Goal: Information Seeking & Learning: Learn about a topic

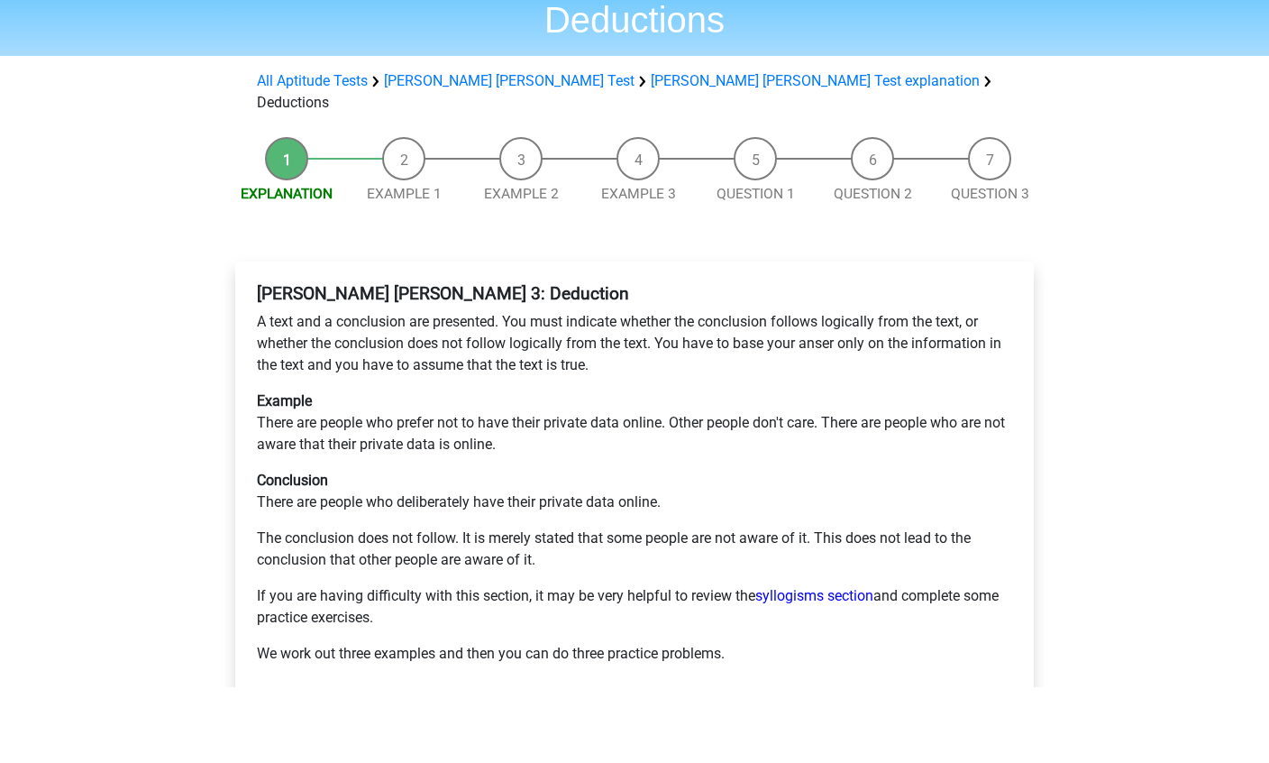
scroll to position [48, 0]
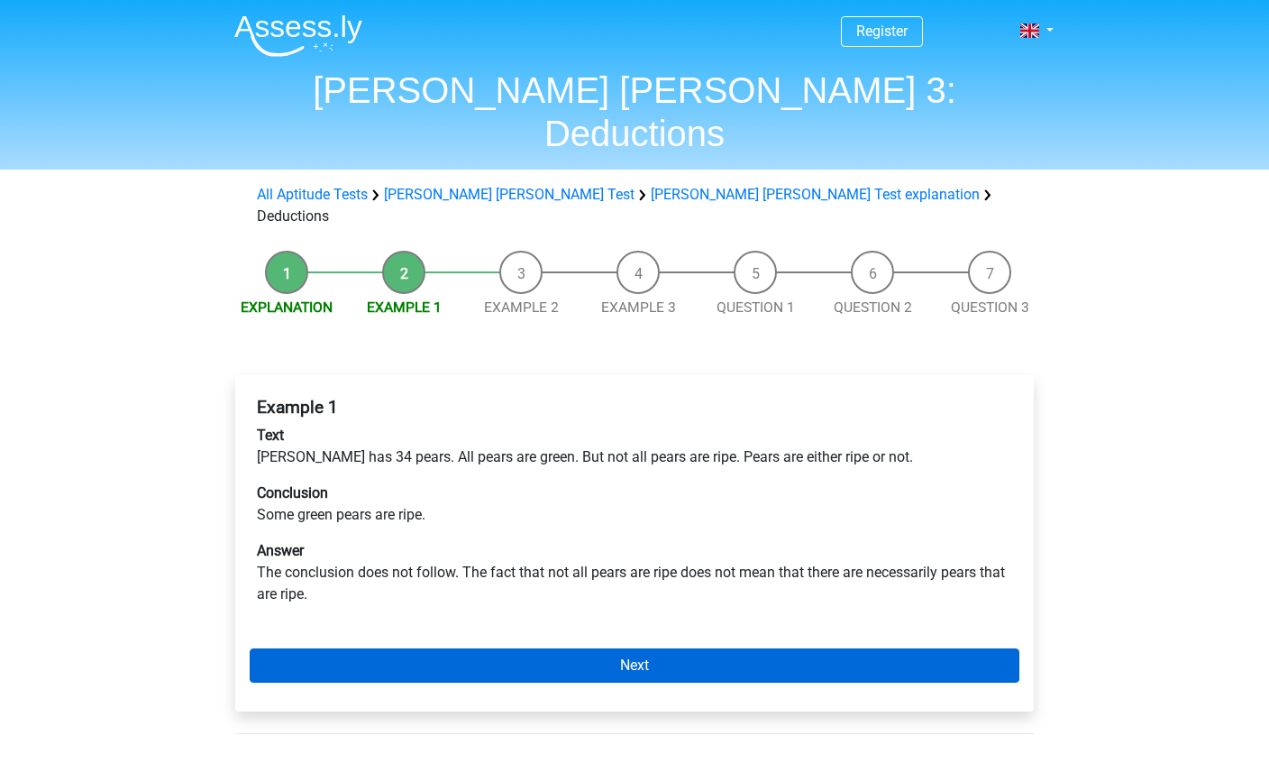
click at [766, 648] on link "Next" at bounding box center [635, 665] width 770 height 34
click at [760, 648] on link "Next" at bounding box center [635, 665] width 770 height 34
